Goal: Task Accomplishment & Management: Complete application form

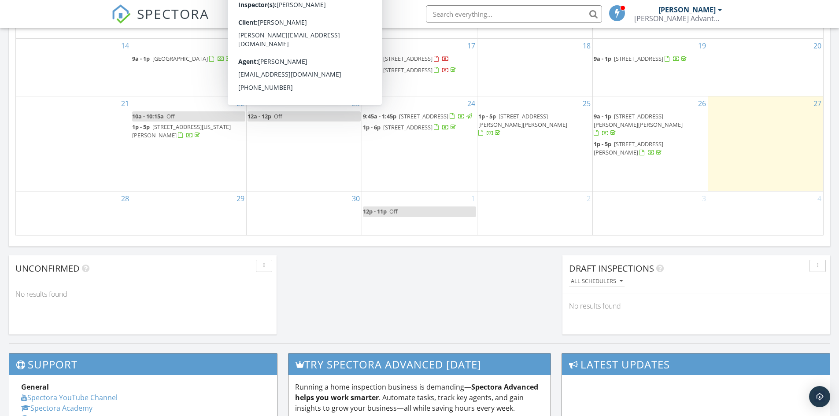
scroll to position [4, 4]
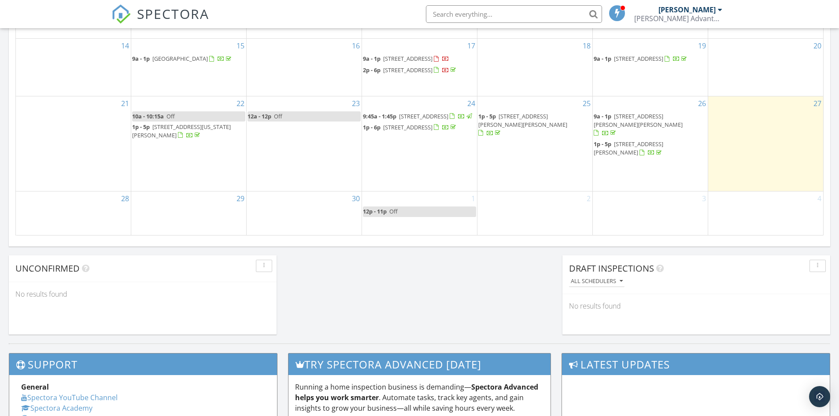
click at [383, 230] on div "1 12p - 11p Off" at bounding box center [419, 213] width 115 height 43
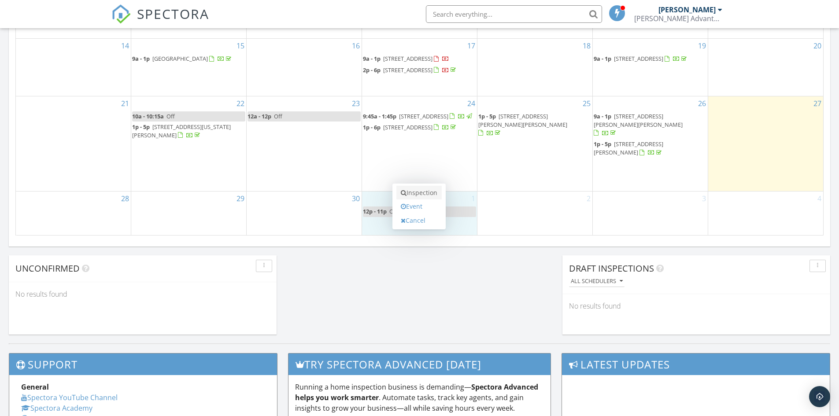
click at [419, 193] on link "Inspection" at bounding box center [418, 193] width 45 height 14
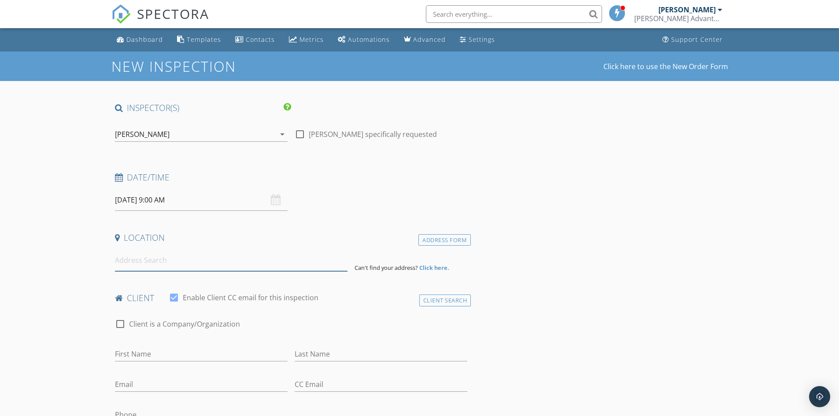
click at [146, 268] on input at bounding box center [231, 261] width 232 height 22
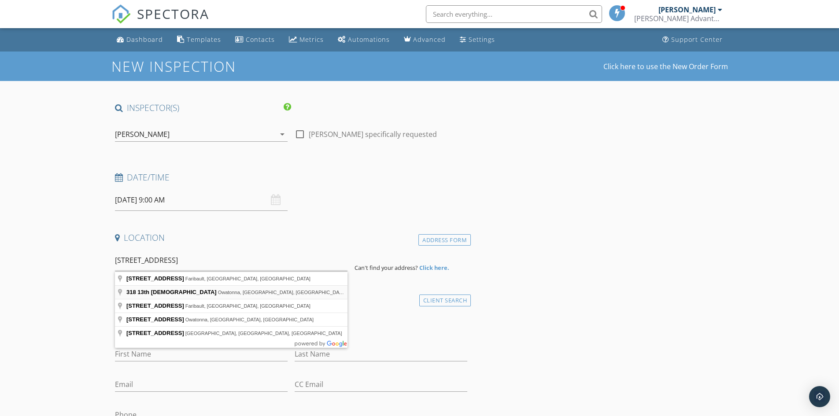
type input "[STREET_ADDRESS]"
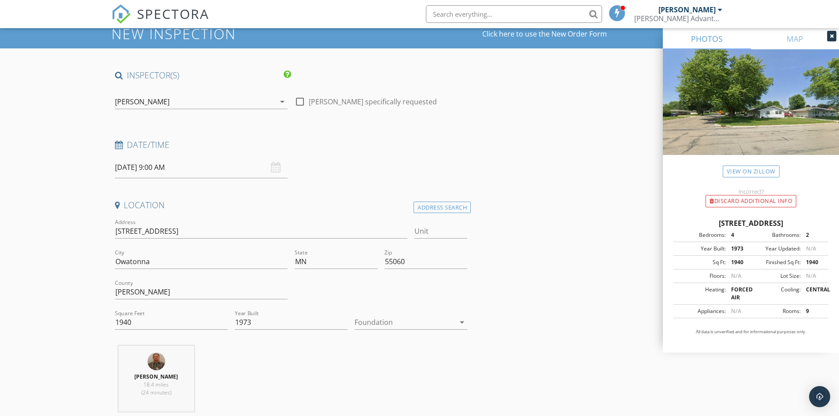
scroll to position [88, 0]
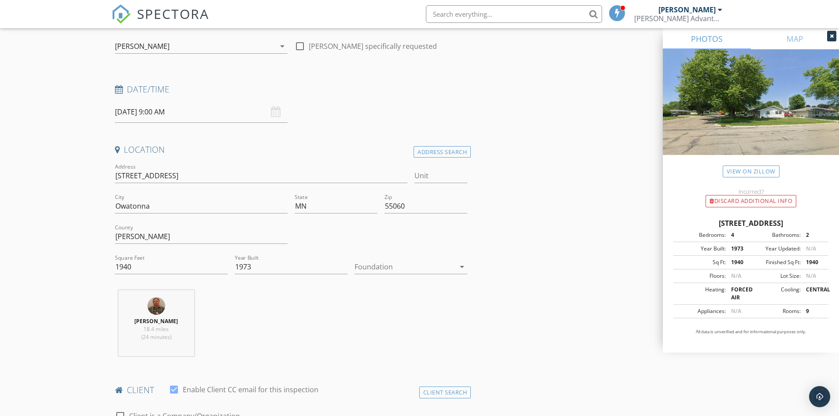
click at [465, 268] on icon "arrow_drop_down" at bounding box center [462, 267] width 11 height 11
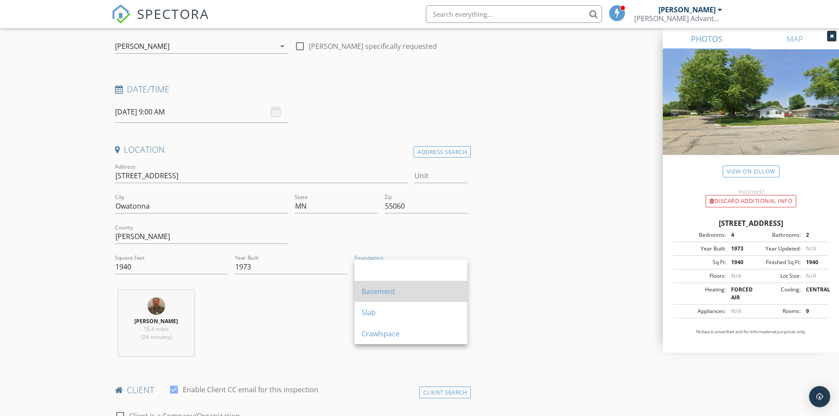
click at [381, 290] on div "Basement" at bounding box center [410, 291] width 99 height 11
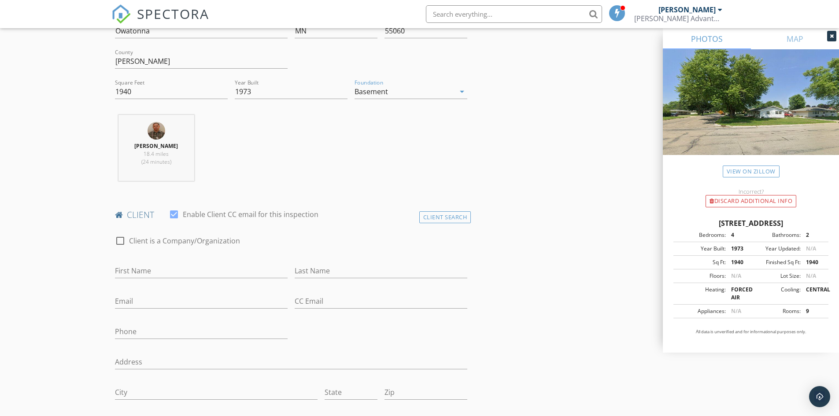
scroll to position [264, 0]
click at [159, 267] on input "First Name" at bounding box center [201, 270] width 173 height 15
type input "Samantha"
click at [328, 272] on input "Last Name" at bounding box center [381, 270] width 173 height 15
type input "Hofer"
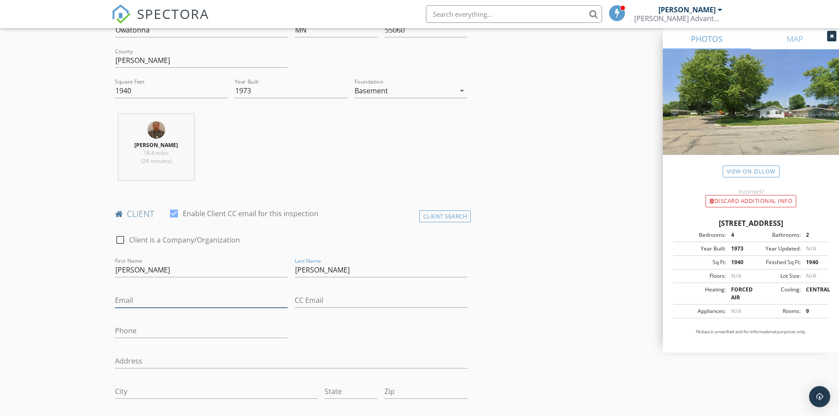
click at [161, 298] on input "Email" at bounding box center [201, 300] width 173 height 15
type input "samanthahofer@hotmail.com"
click at [133, 333] on input "Phone" at bounding box center [201, 331] width 173 height 15
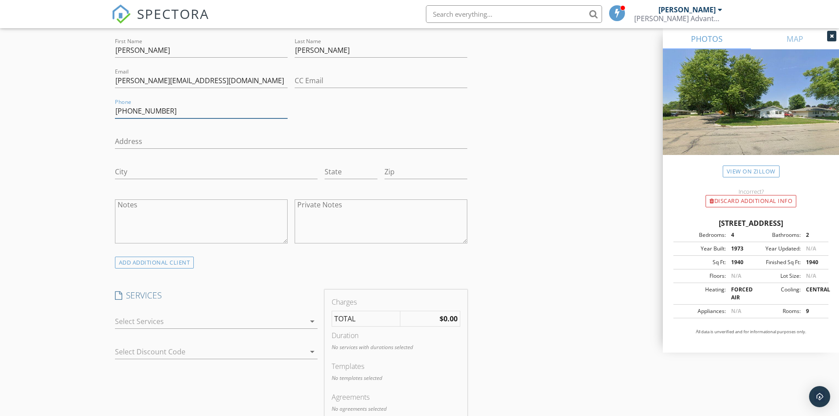
scroll to position [484, 0]
type input "507-456-3253"
click at [308, 320] on icon "arrow_drop_down" at bounding box center [312, 321] width 11 height 11
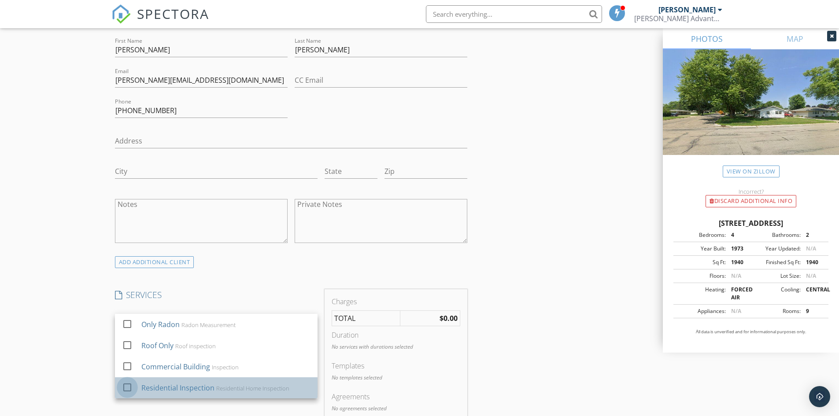
click at [130, 383] on div at bounding box center [127, 387] width 15 height 15
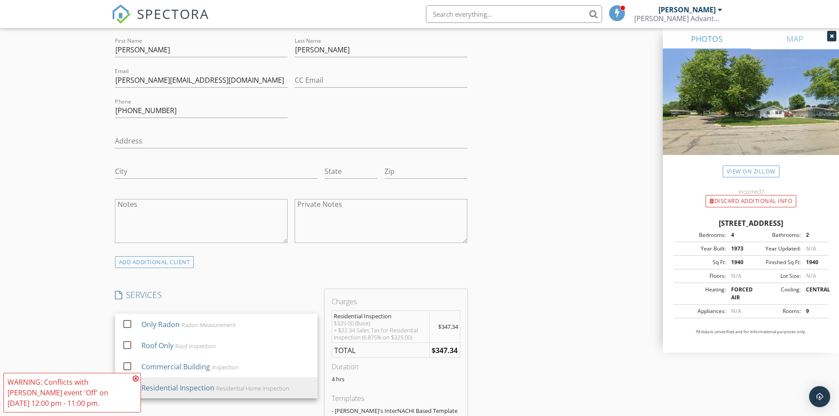
click at [135, 378] on icon at bounding box center [136, 378] width 6 height 7
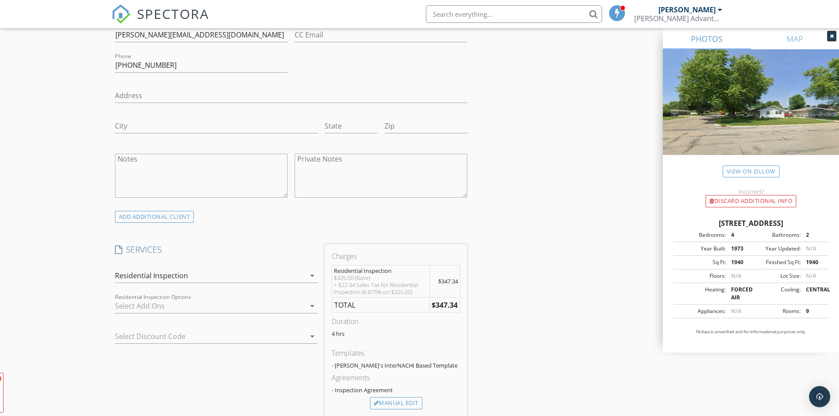
scroll to position [572, 0]
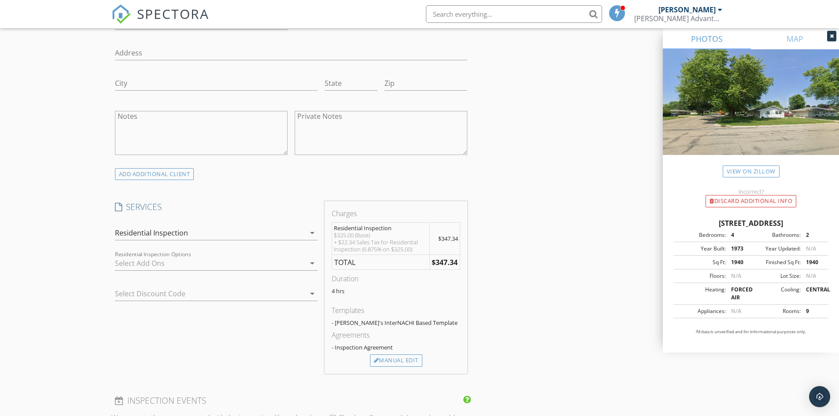
click at [172, 265] on div at bounding box center [210, 263] width 190 height 14
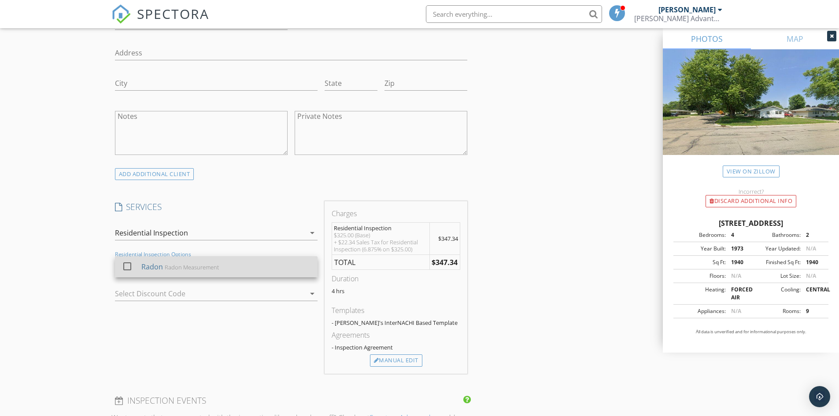
click at [127, 266] on div at bounding box center [127, 266] width 15 height 15
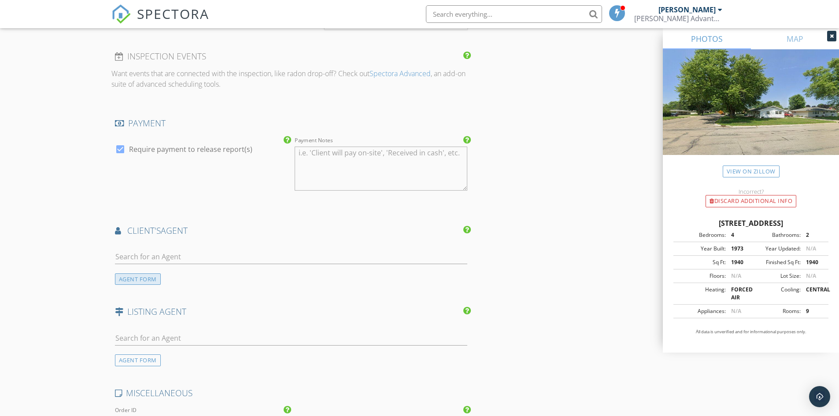
scroll to position [969, 0]
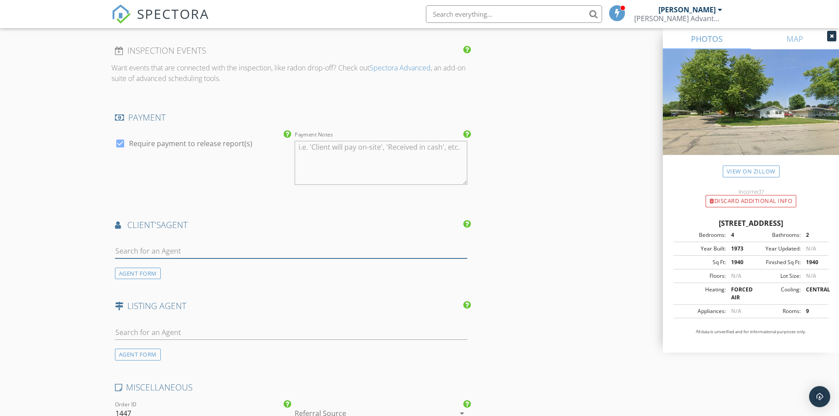
click at [158, 254] on input "text" at bounding box center [291, 251] width 353 height 15
type input "larr"
click at [160, 265] on div "Larry Boatman" at bounding box center [167, 270] width 55 height 11
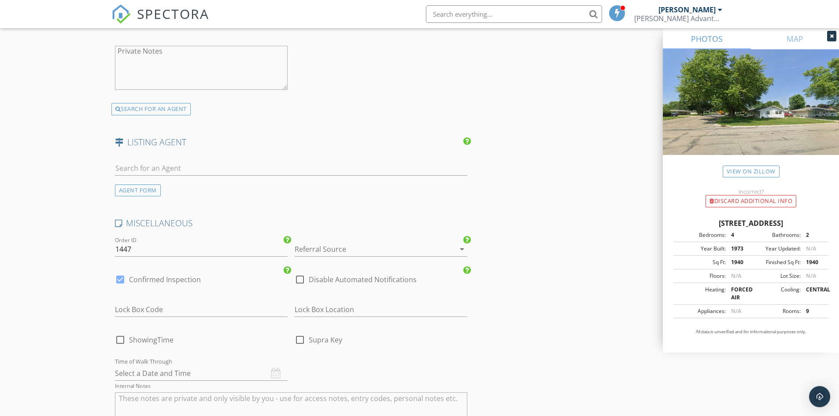
scroll to position [1409, 0]
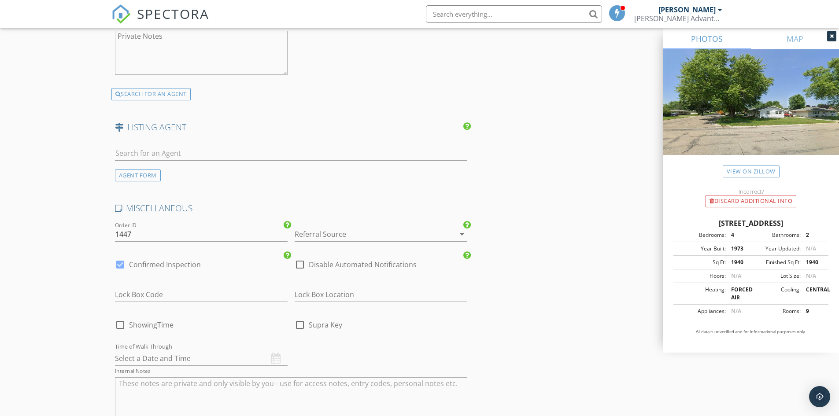
click at [324, 232] on div at bounding box center [369, 234] width 148 height 14
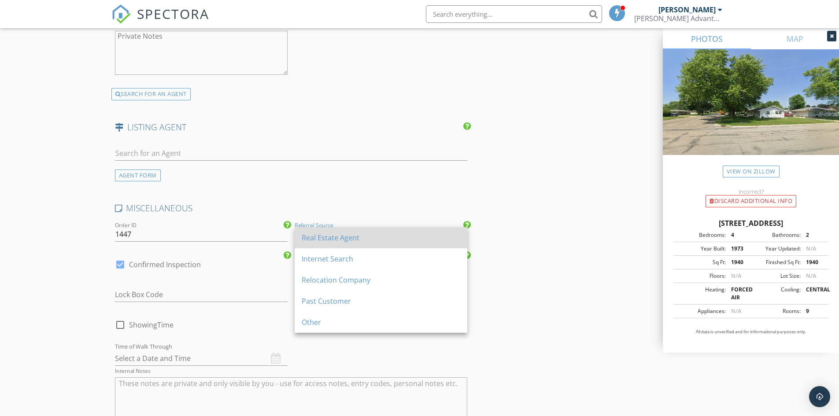
click at [324, 233] on div "Real Estate Agent" at bounding box center [381, 237] width 158 height 11
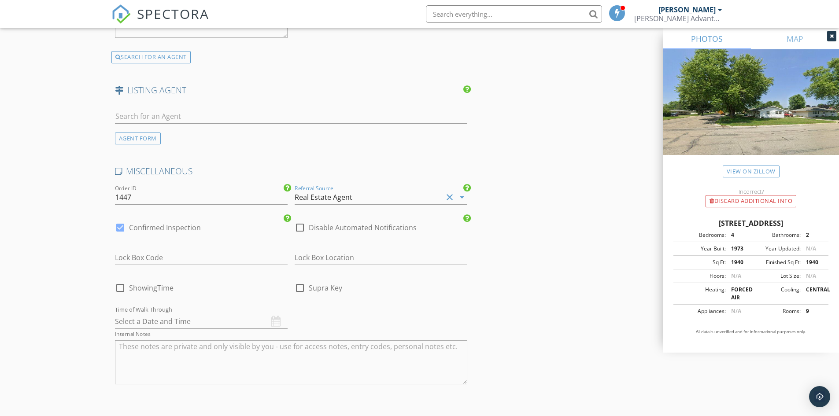
scroll to position [1497, 0]
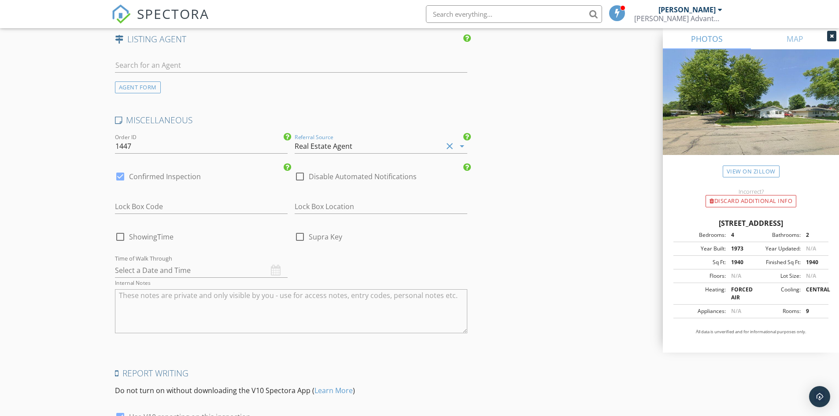
click at [154, 273] on input "text" at bounding box center [201, 270] width 173 height 15
select select "9"
type input "10/01/2025 12:00 PM"
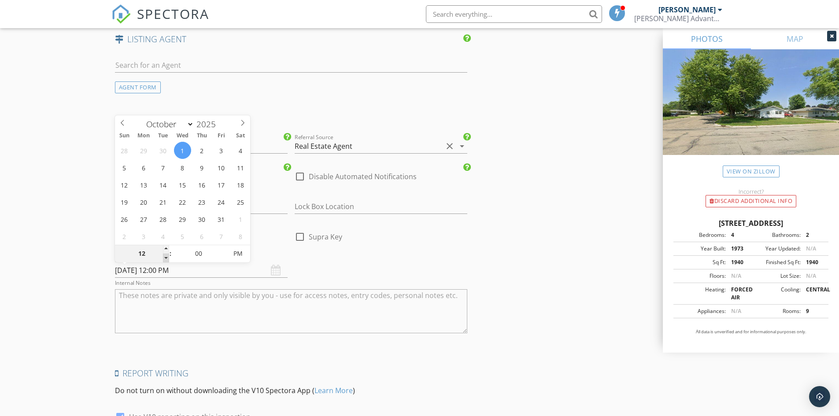
type input "11"
type input "10/01/2025 11:00 AM"
click at [164, 258] on span at bounding box center [166, 258] width 6 height 9
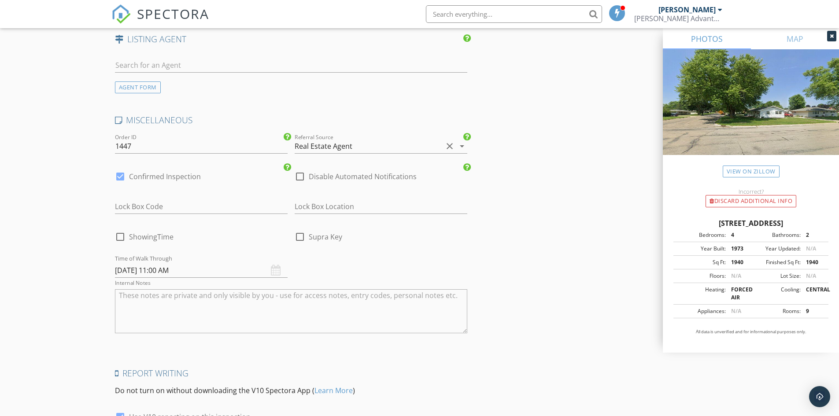
click at [119, 239] on div at bounding box center [120, 236] width 15 height 15
checkbox input "true"
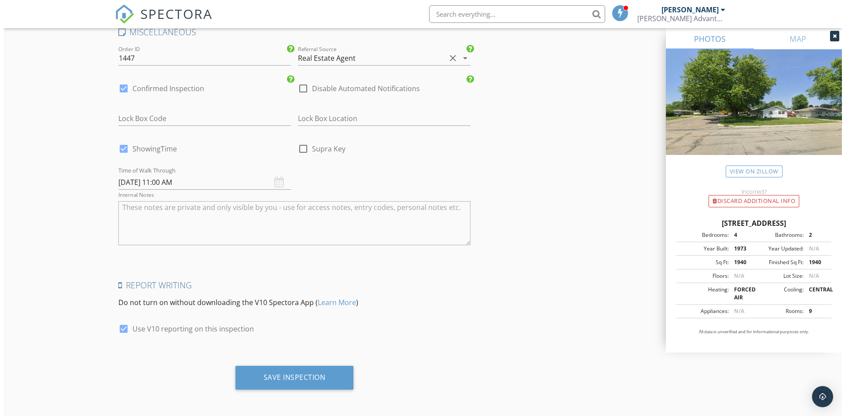
scroll to position [1586, 0]
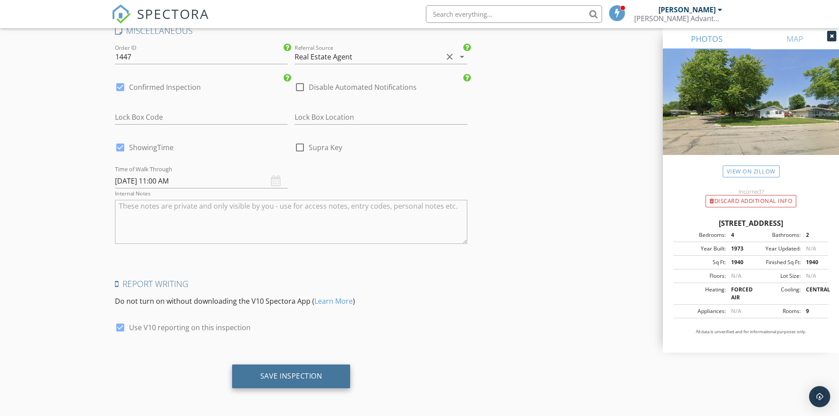
click at [293, 375] on div "Save Inspection" at bounding box center [291, 376] width 62 height 9
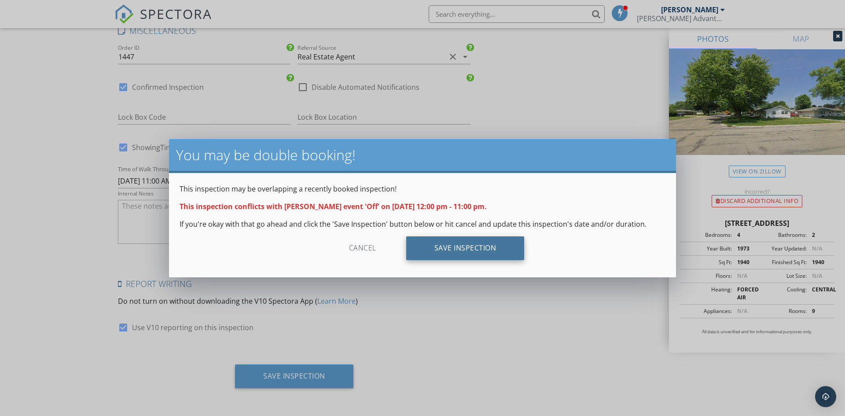
click at [443, 247] on div "Save Inspection" at bounding box center [465, 248] width 118 height 24
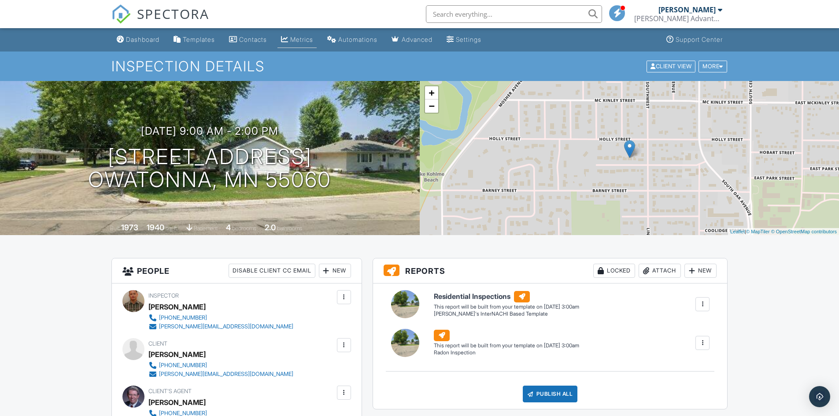
click at [288, 40] on div "Metrics" at bounding box center [284, 39] width 7 height 7
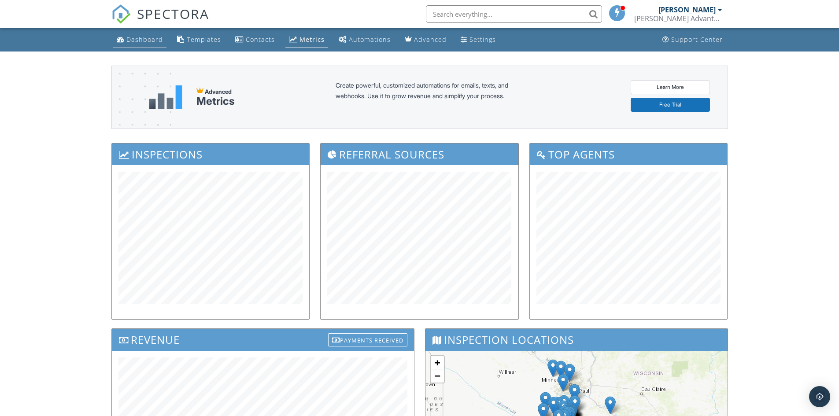
click at [156, 43] on div "Dashboard" at bounding box center [144, 39] width 37 height 8
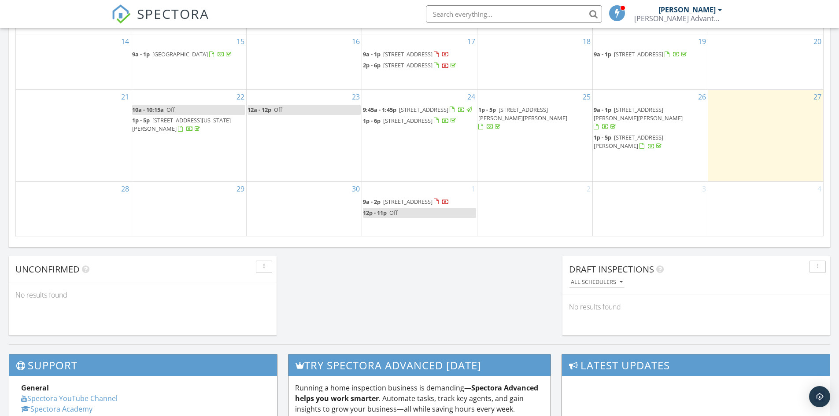
scroll to position [572, 0]
